Goal: Find specific page/section: Find specific page/section

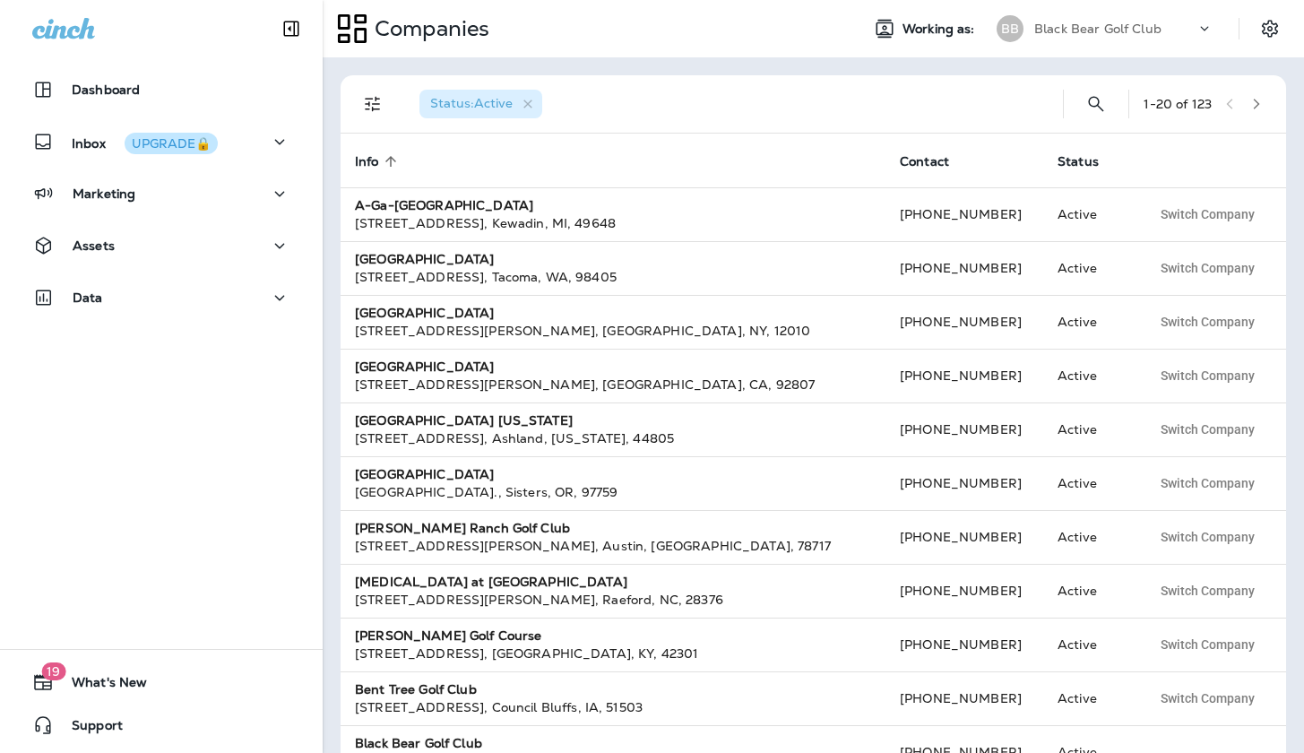
click at [1169, 30] on div "Black Bear Golf Club" at bounding box center [1114, 28] width 161 height 27
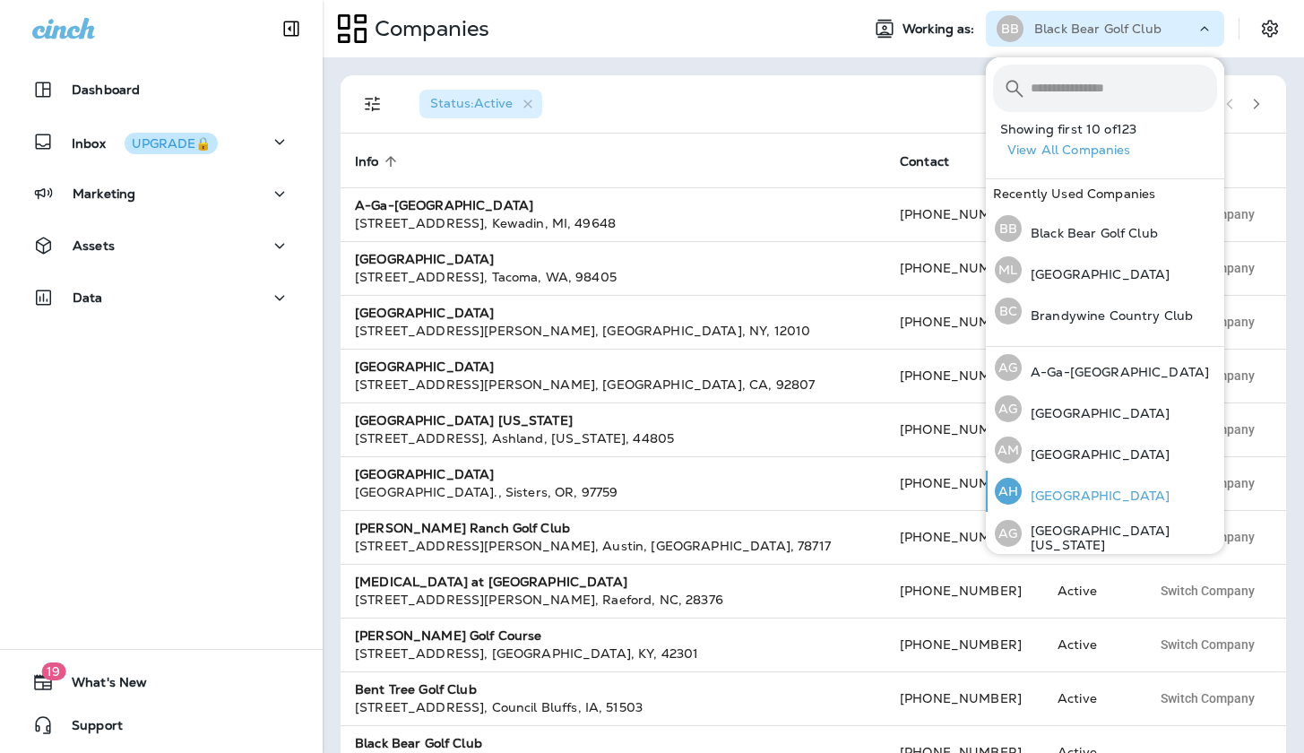
click at [1101, 485] on div "AH [GEOGRAPHIC_DATA]" at bounding box center [1082, 490] width 189 height 41
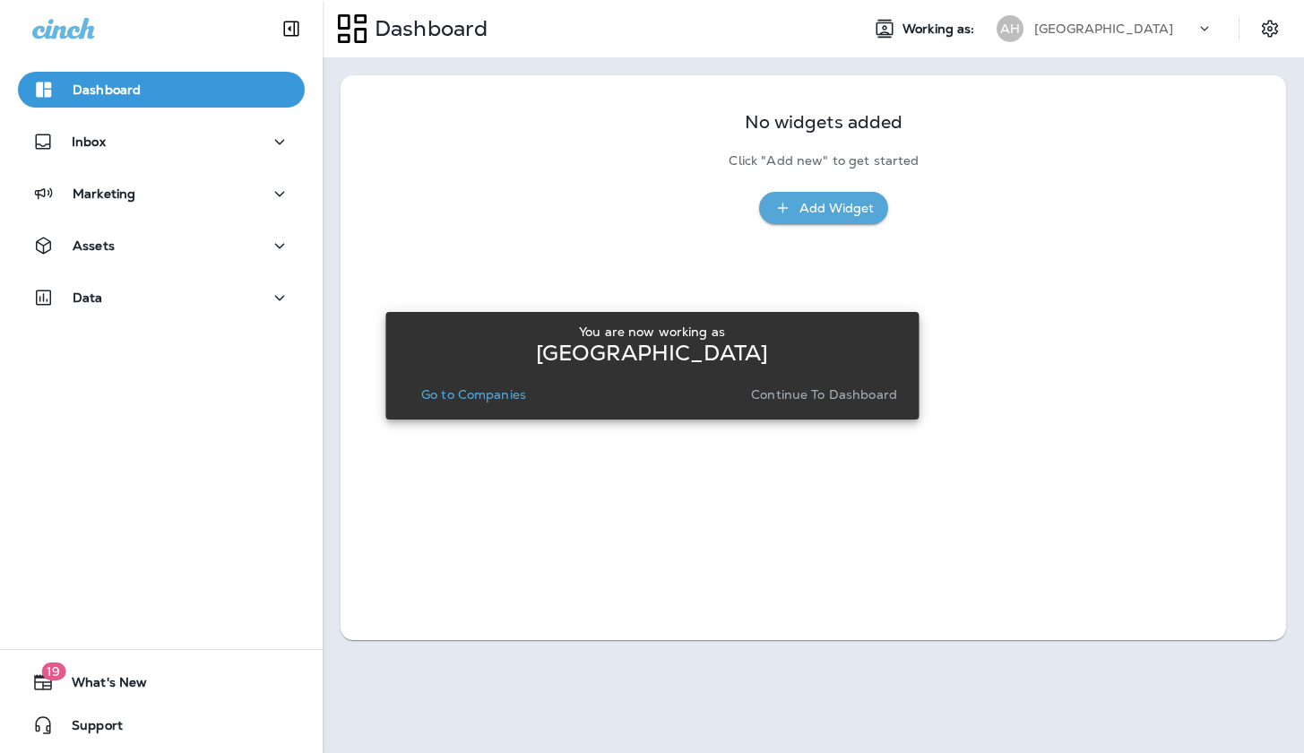
click at [876, 400] on p "Continue to Dashboard" at bounding box center [824, 394] width 146 height 14
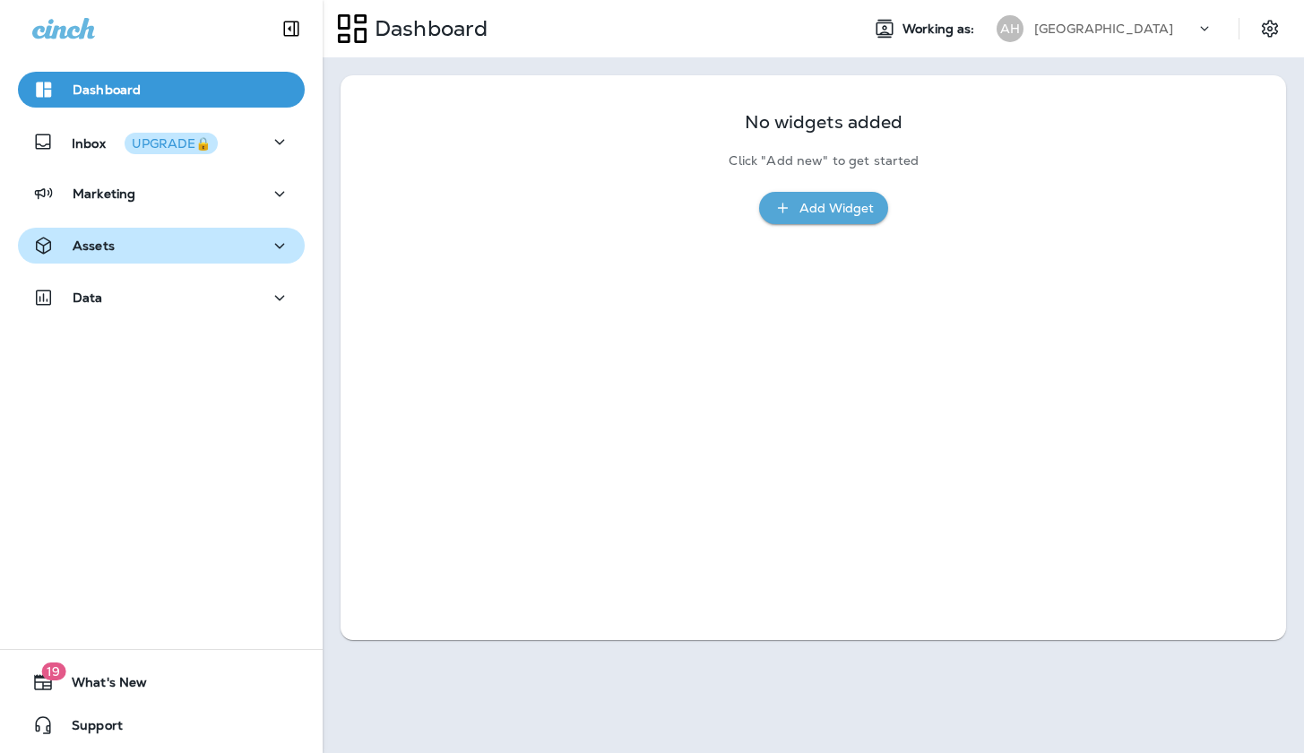
click at [167, 242] on div "Assets" at bounding box center [161, 246] width 258 height 22
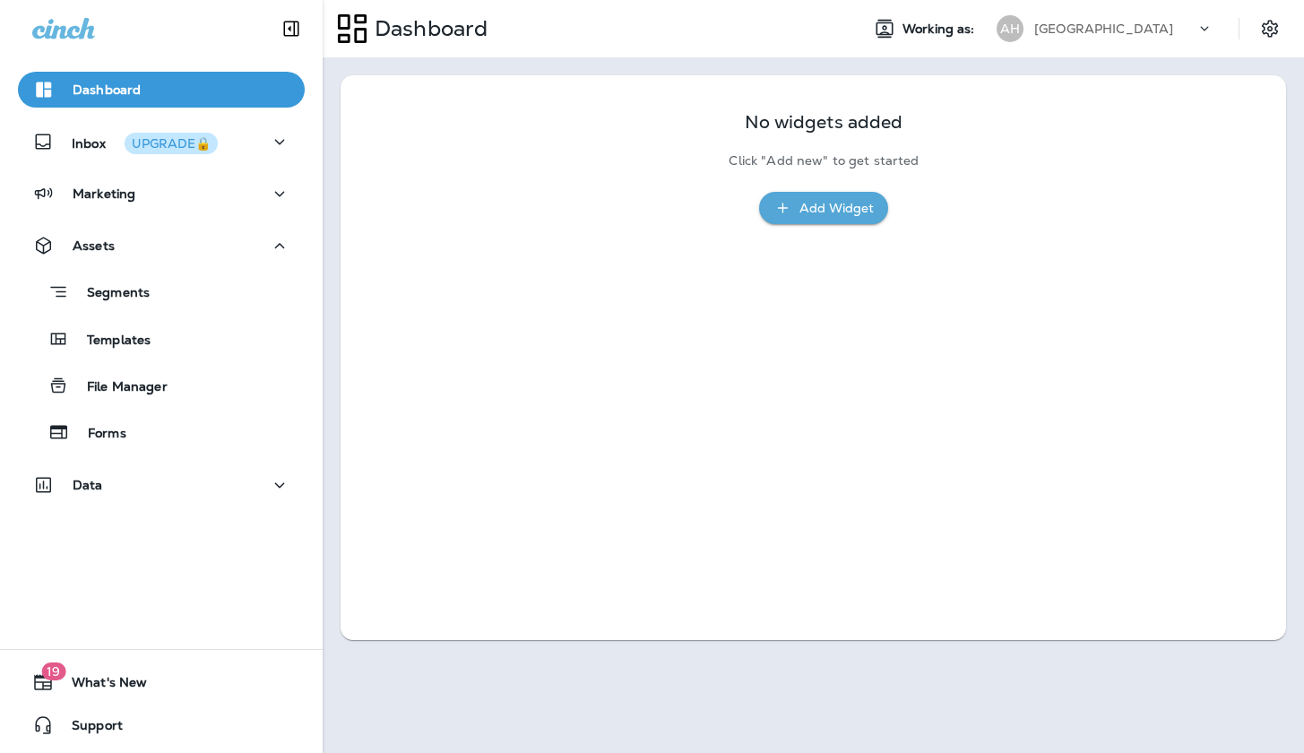
click at [127, 358] on div "Segments Templates File Manager Forms" at bounding box center [161, 356] width 287 height 187
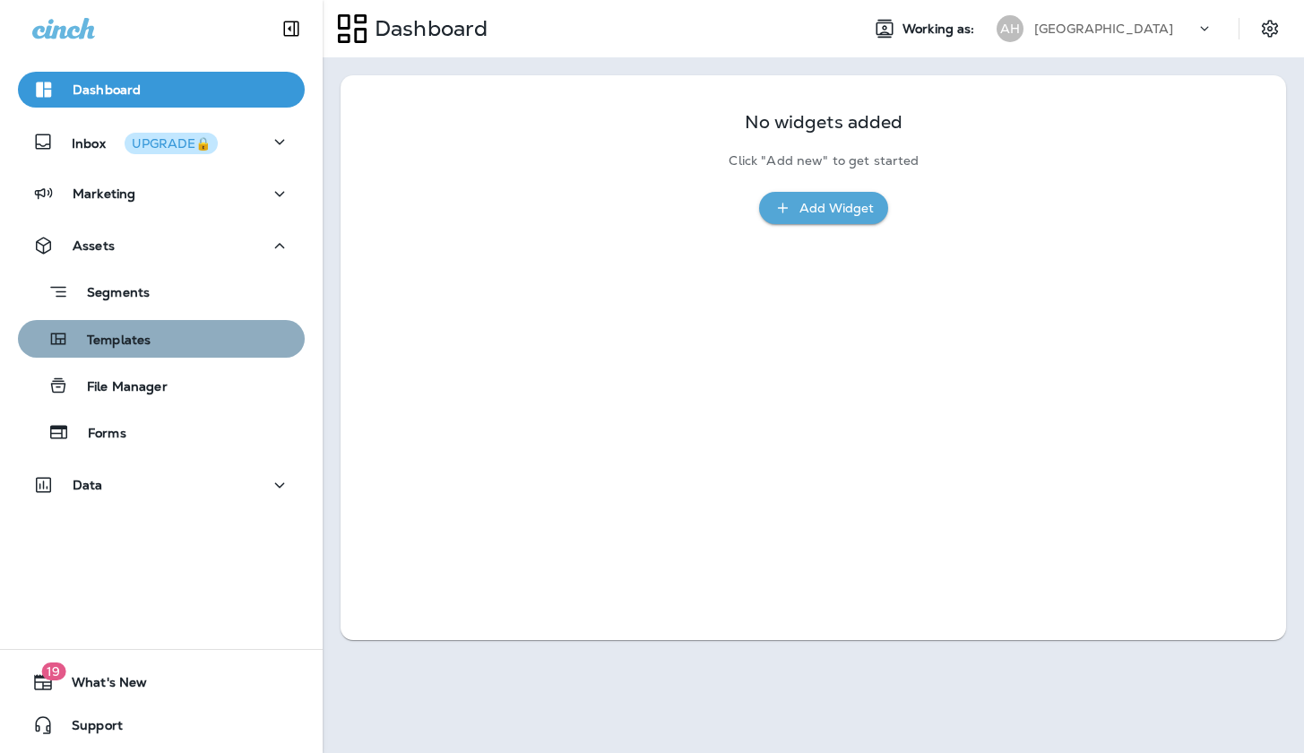
click at [130, 342] on p "Templates" at bounding box center [110, 340] width 82 height 17
